Goal: Task Accomplishment & Management: Use online tool/utility

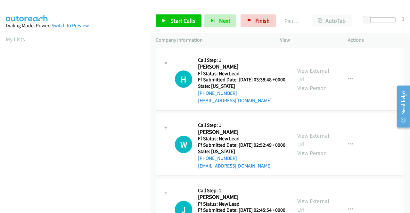
click at [308, 73] on link "View External Url" at bounding box center [313, 75] width 32 height 16
click at [303, 146] on link "View External Url" at bounding box center [313, 140] width 32 height 16
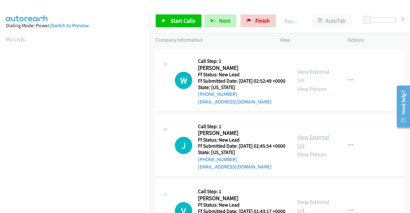
click at [301, 149] on link "View External Url" at bounding box center [313, 141] width 32 height 16
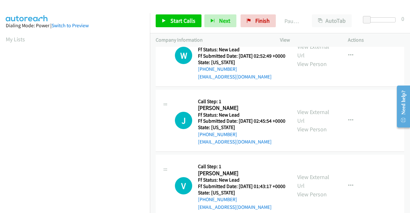
scroll to position [160, 0]
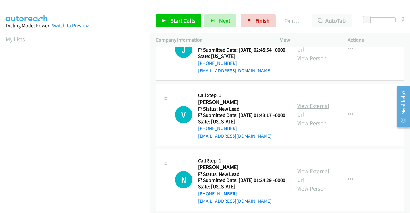
click at [316, 118] on link "View External Url" at bounding box center [313, 110] width 32 height 16
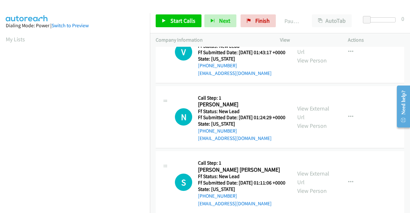
scroll to position [224, 0]
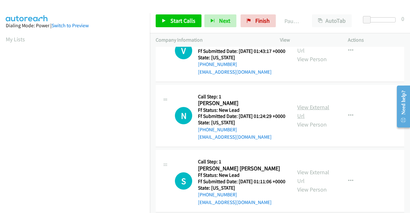
click at [309, 119] on link "View External Url" at bounding box center [313, 111] width 32 height 16
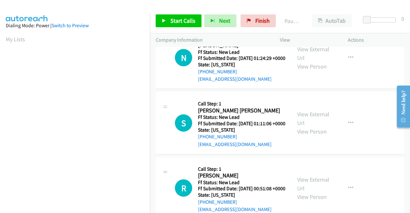
scroll to position [288, 0]
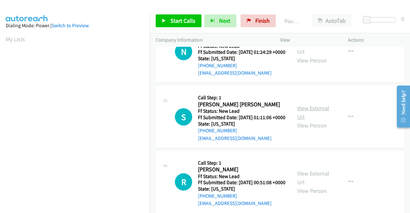
click at [308, 120] on link "View External Url" at bounding box center [313, 112] width 32 height 16
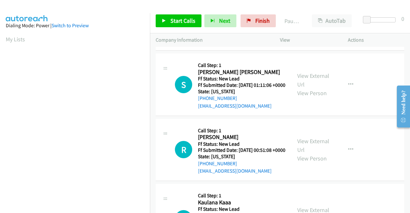
scroll to position [352, 0]
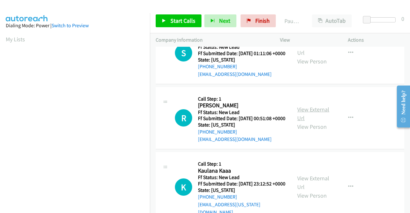
click at [302, 122] on link "View External Url" at bounding box center [313, 114] width 32 height 16
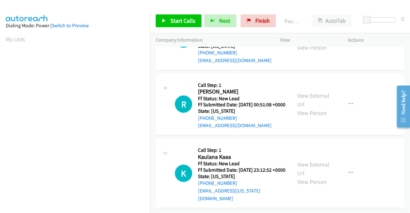
scroll to position [413, 0]
click at [301, 161] on link "View External Url" at bounding box center [313, 169] width 32 height 16
click at [342, 168] on button "button" at bounding box center [350, 173] width 17 height 13
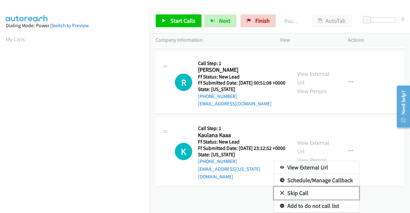
click at [302, 187] on link "Skip Call" at bounding box center [316, 193] width 85 height 13
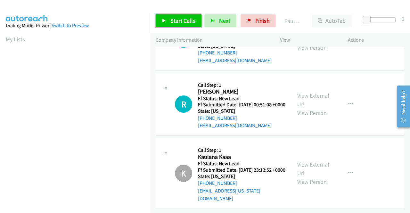
click at [165, 22] on icon at bounding box center [164, 21] width 4 height 4
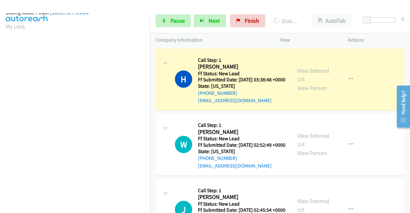
scroll to position [146, 0]
click at [179, 14] on link "Pause" at bounding box center [173, 20] width 35 height 13
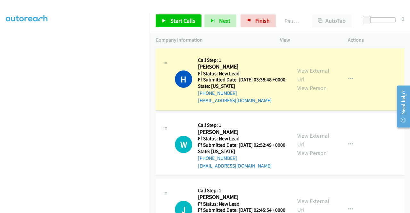
scroll to position [50, 0]
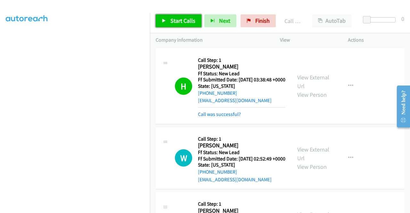
click at [165, 19] on icon at bounding box center [164, 21] width 4 height 4
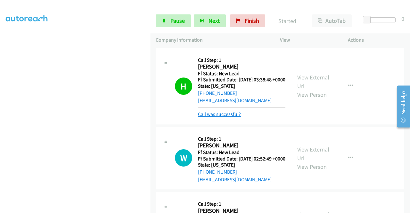
click at [214, 117] on link "Call was successful?" at bounding box center [219, 114] width 43 height 6
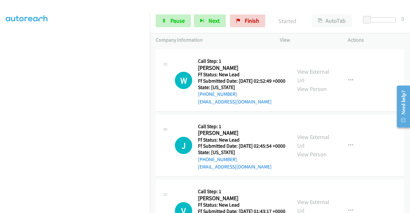
scroll to position [146, 0]
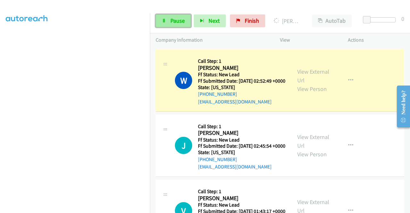
click at [172, 26] on link "Pause" at bounding box center [173, 20] width 35 height 13
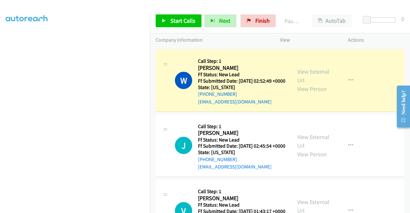
scroll to position [18, 0]
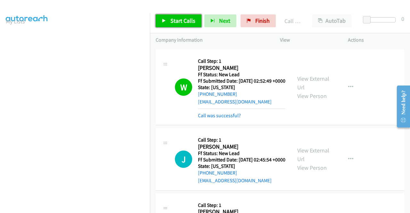
click at [182, 18] on span "Start Calls" at bounding box center [182, 20] width 25 height 7
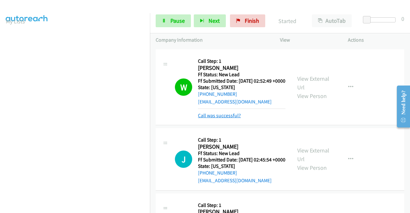
click at [238, 119] on link "Call was successful?" at bounding box center [219, 115] width 43 height 6
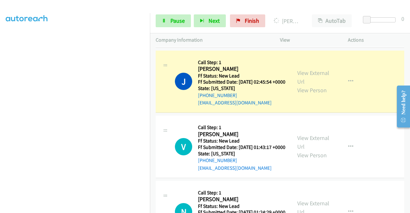
scroll to position [146, 0]
click at [183, 21] on span "Pause" at bounding box center [177, 20] width 14 height 7
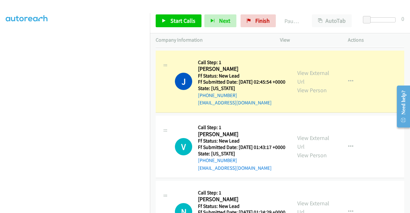
scroll to position [18, 0]
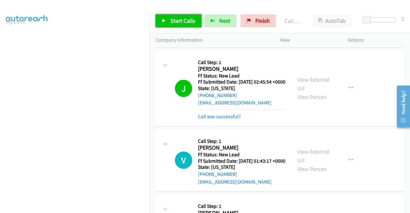
click at [193, 20] on span "Start Calls" at bounding box center [182, 20] width 25 height 7
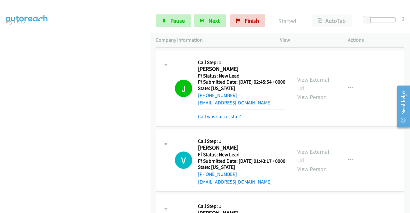
scroll to position [160, 0]
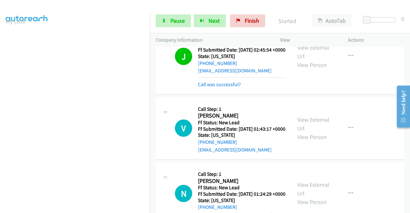
click at [220, 88] on div "Call was successful?" at bounding box center [241, 85] width 87 height 8
click at [222, 87] on link "Call was successful?" at bounding box center [219, 84] width 43 height 6
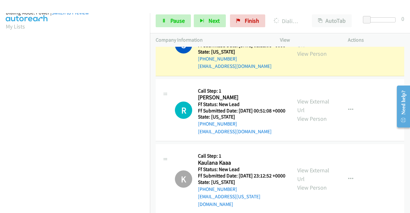
scroll to position [141, 0]
click at [179, 22] on span "Pause" at bounding box center [177, 20] width 14 height 7
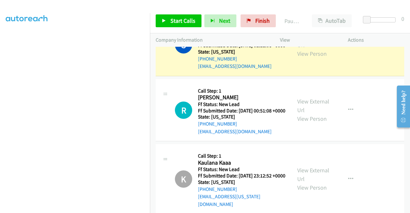
scroll to position [0, 0]
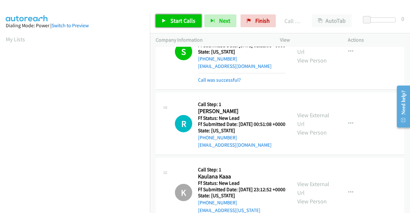
click at [182, 21] on span "Start Calls" at bounding box center [182, 20] width 25 height 7
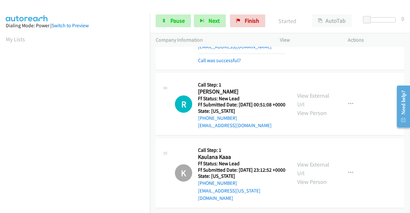
scroll to position [454, 0]
click at [171, 18] on span "Pause" at bounding box center [177, 20] width 14 height 7
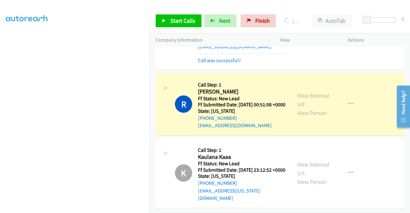
scroll to position [0, 0]
drag, startPoint x: 255, startPoint y: 18, endPoint x: 233, endPoint y: 35, distance: 28.1
click at [255, 18] on span "Finish" at bounding box center [262, 20] width 14 height 7
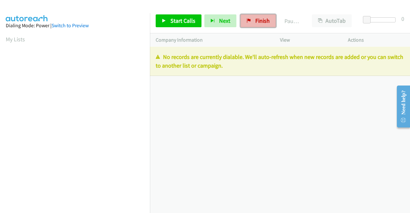
click at [244, 25] on link "Finish" at bounding box center [258, 20] width 35 height 13
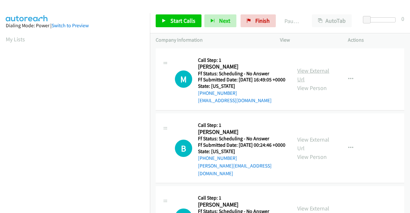
click at [321, 73] on link "View External Url" at bounding box center [313, 75] width 32 height 16
click at [299, 143] on link "View External Url" at bounding box center [313, 144] width 32 height 16
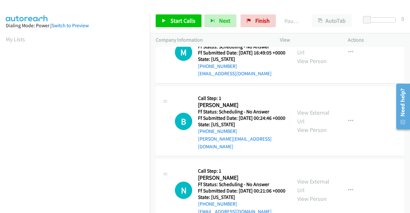
scroll to position [64, 0]
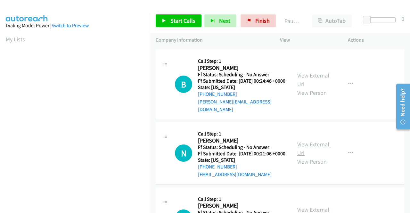
click at [316, 155] on link "View External Url" at bounding box center [313, 149] width 32 height 16
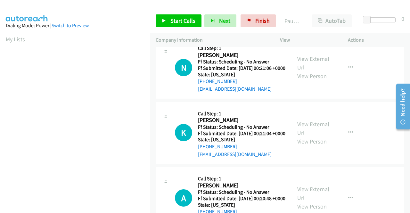
scroll to position [160, 0]
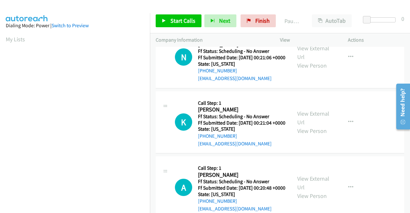
click at [304, 123] on div "View External Url View Person View External Url Email Schedule/Manage Callback …" at bounding box center [328, 122] width 74 height 51
click at [304, 124] on link "View External Url" at bounding box center [313, 118] width 32 height 16
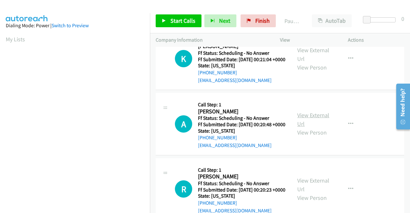
scroll to position [224, 0]
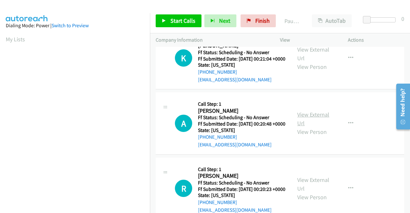
click at [307, 127] on link "View External Url" at bounding box center [313, 119] width 32 height 16
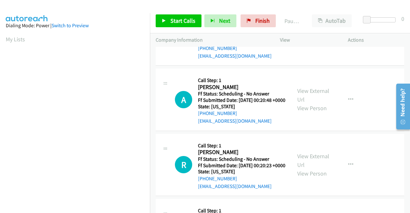
scroll to position [256, 0]
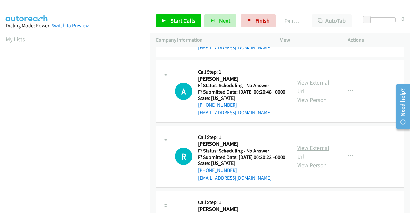
click at [316, 160] on link "View External Url" at bounding box center [313, 152] width 32 height 16
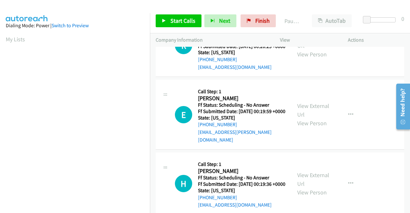
scroll to position [384, 0]
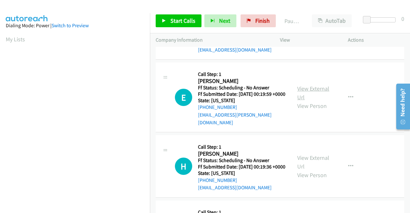
click at [301, 101] on link "View External Url" at bounding box center [313, 93] width 32 height 16
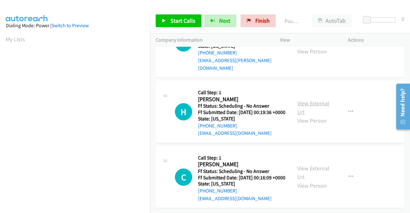
scroll to position [448, 0]
click at [304, 116] on link "View External Url" at bounding box center [313, 108] width 32 height 16
click at [309, 165] on link "View External Url" at bounding box center [313, 173] width 32 height 16
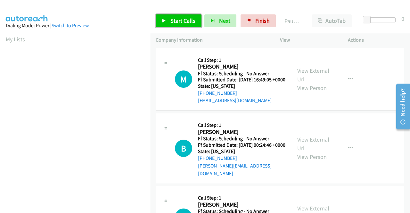
click at [181, 25] on link "Start Calls" at bounding box center [179, 20] width 46 height 13
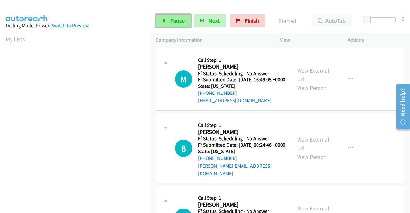
click at [177, 17] on span "Pause" at bounding box center [177, 20] width 14 height 7
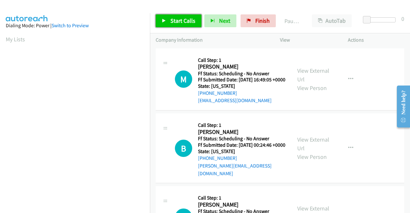
click at [172, 22] on span "Start Calls" at bounding box center [182, 20] width 25 height 7
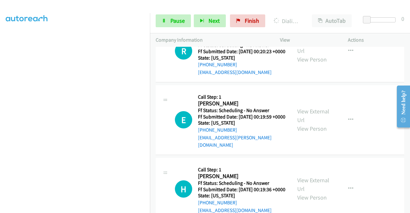
scroll to position [430, 0]
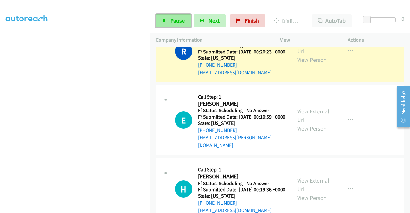
click at [181, 20] on span "Pause" at bounding box center [177, 20] width 14 height 7
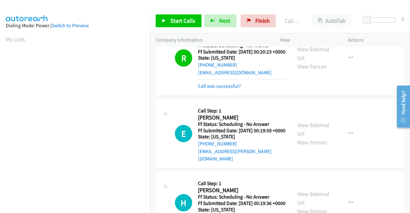
scroll to position [146, 0]
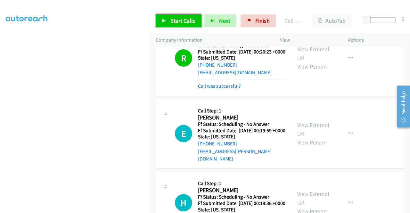
click at [186, 19] on span "Start Calls" at bounding box center [182, 20] width 25 height 7
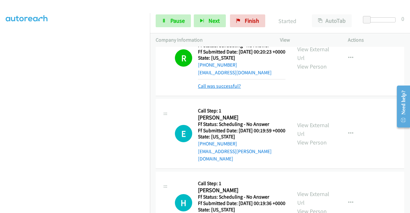
click at [211, 89] on link "Call was successful?" at bounding box center [219, 86] width 43 height 6
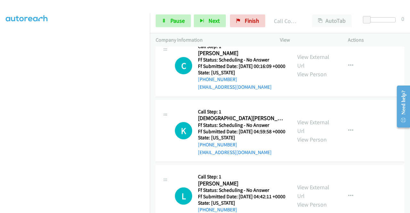
scroll to position [636, 0]
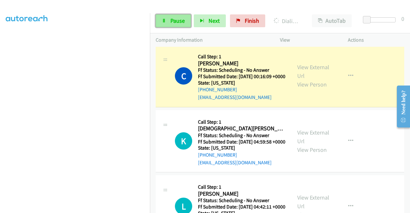
click at [178, 22] on span "Pause" at bounding box center [177, 20] width 14 height 7
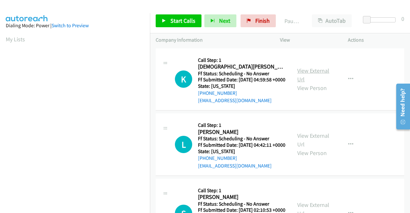
click at [311, 72] on link "View External Url" at bounding box center [313, 75] width 32 height 16
click at [312, 146] on link "View External Url" at bounding box center [313, 140] width 32 height 16
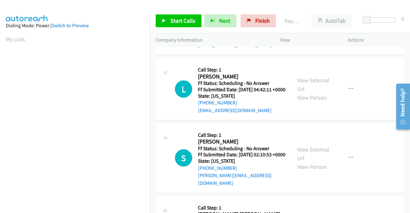
scroll to position [64, 0]
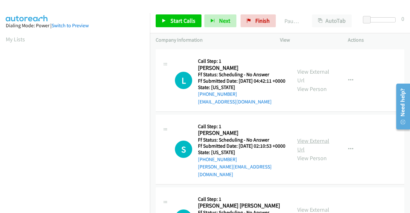
click at [307, 151] on link "View External Url" at bounding box center [313, 145] width 32 height 16
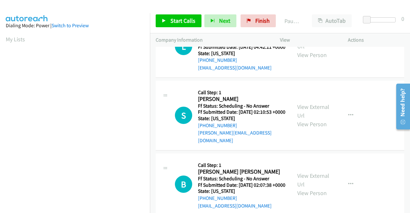
scroll to position [160, 0]
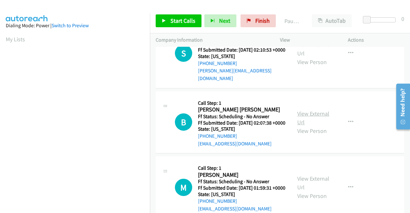
click at [322, 126] on link "View External Url" at bounding box center [313, 118] width 32 height 16
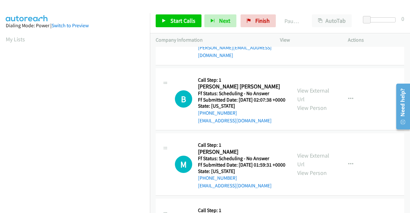
scroll to position [192, 0]
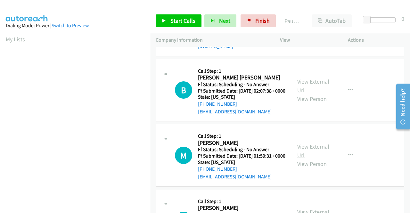
click at [309, 159] on link "View External Url" at bounding box center [313, 151] width 32 height 16
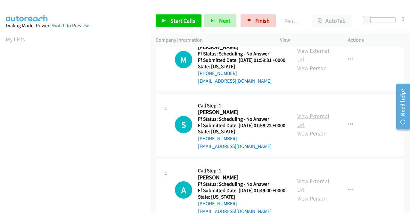
scroll to position [288, 0]
click at [300, 128] on link "View External Url" at bounding box center [313, 120] width 32 height 16
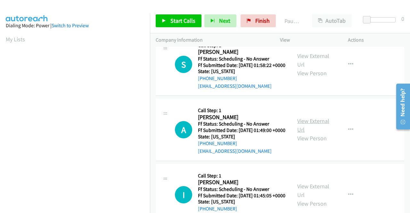
scroll to position [352, 0]
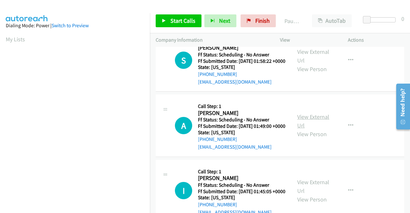
click at [301, 129] on link "View External Url" at bounding box center [313, 121] width 32 height 16
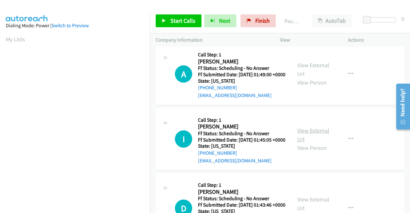
scroll to position [448, 0]
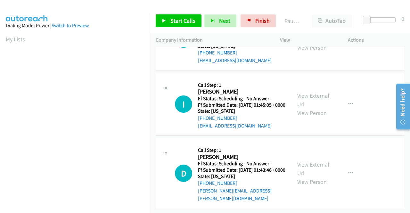
click at [316, 108] on link "View External Url" at bounding box center [313, 100] width 32 height 16
click at [317, 161] on link "View External Url" at bounding box center [313, 169] width 32 height 16
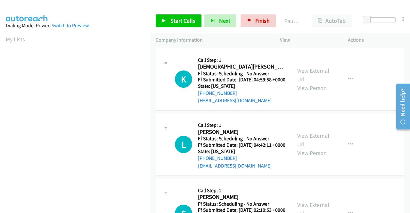
scroll to position [146, 0]
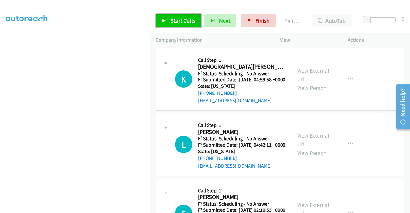
click at [176, 25] on link "Start Calls" at bounding box center [179, 20] width 46 height 13
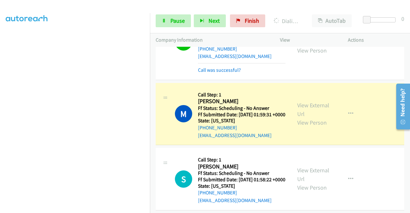
scroll to position [320, 0]
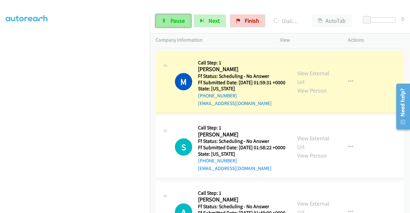
click at [177, 17] on span "Pause" at bounding box center [177, 20] width 14 height 7
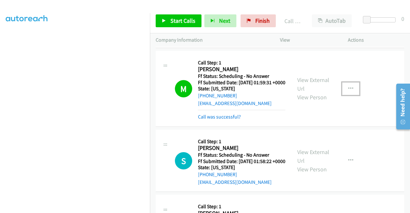
click at [348, 91] on icon "button" at bounding box center [350, 88] width 5 height 5
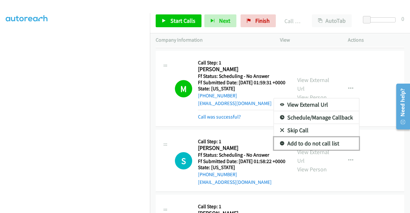
click at [317, 150] on link "Add to do not call list" at bounding box center [316, 143] width 85 height 13
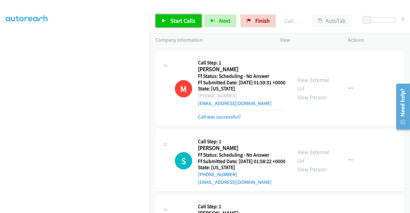
click at [189, 19] on span "Start Calls" at bounding box center [182, 20] width 25 height 7
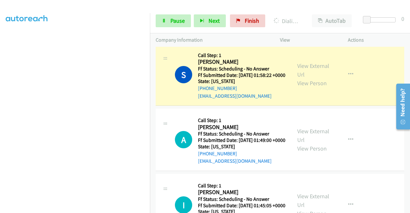
scroll to position [416, 0]
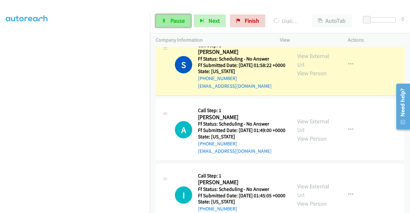
click at [179, 20] on span "Pause" at bounding box center [177, 20] width 14 height 7
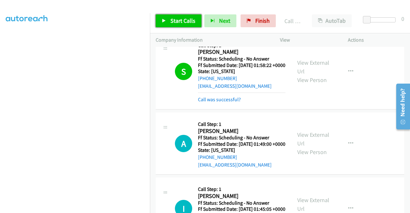
click at [186, 23] on span "Start Calls" at bounding box center [182, 20] width 25 height 7
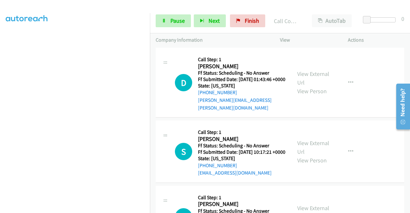
scroll to position [641, 0]
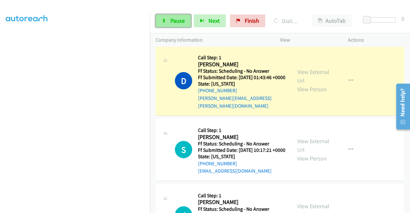
click at [179, 19] on span "Pause" at bounding box center [177, 20] width 14 height 7
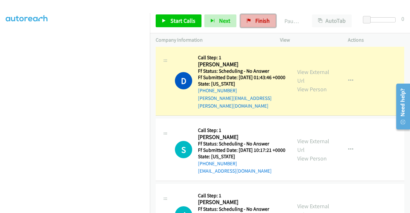
click at [259, 23] on span "Finish" at bounding box center [262, 20] width 14 height 7
